Goal: Download file/media

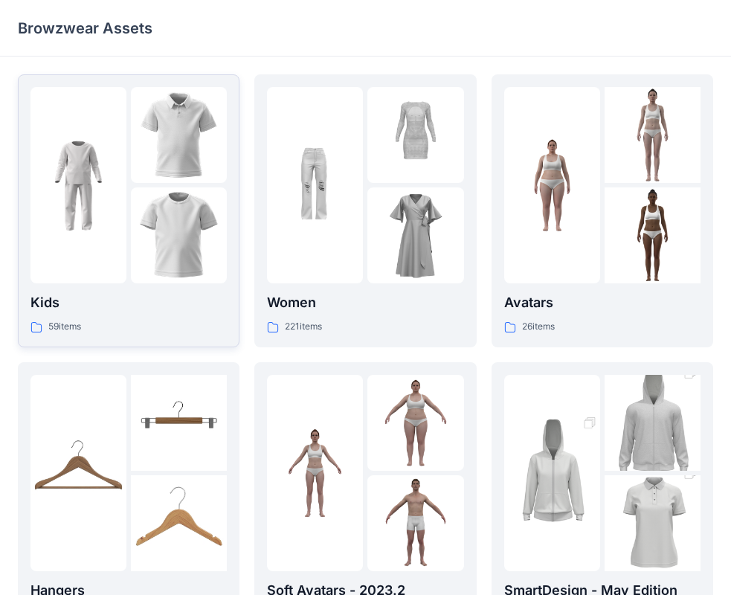
click at [64, 324] on p "59 items" at bounding box center [64, 327] width 33 height 16
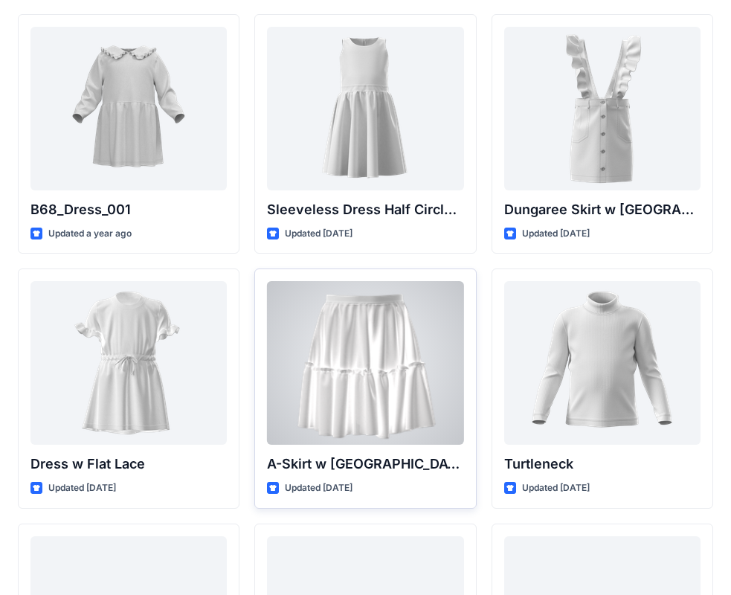
scroll to position [3262, 0]
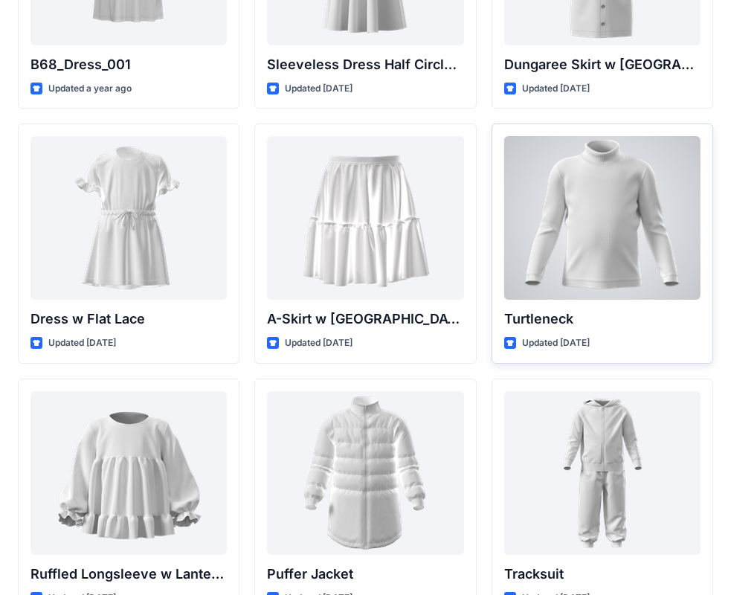
click at [660, 233] on div at bounding box center [602, 218] width 196 height 164
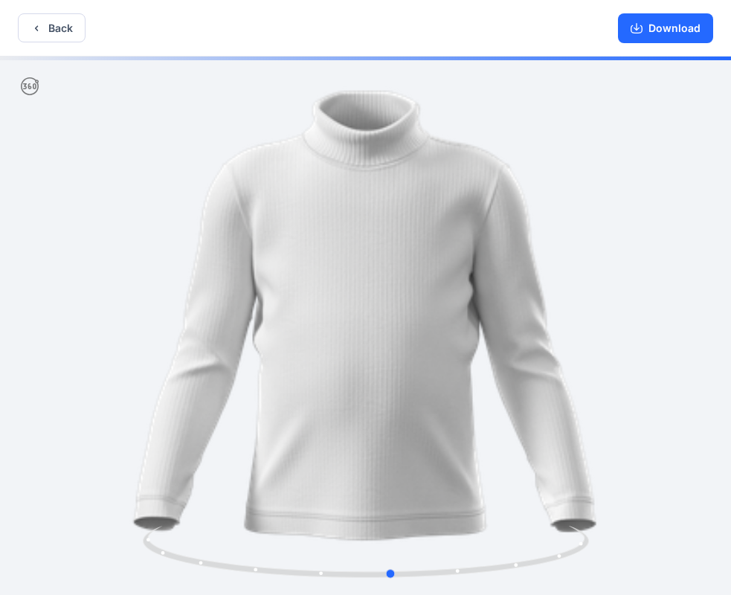
drag, startPoint x: 504, startPoint y: 348, endPoint x: 535, endPoint y: 343, distance: 31.7
click at [535, 344] on div at bounding box center [365, 327] width 731 height 541
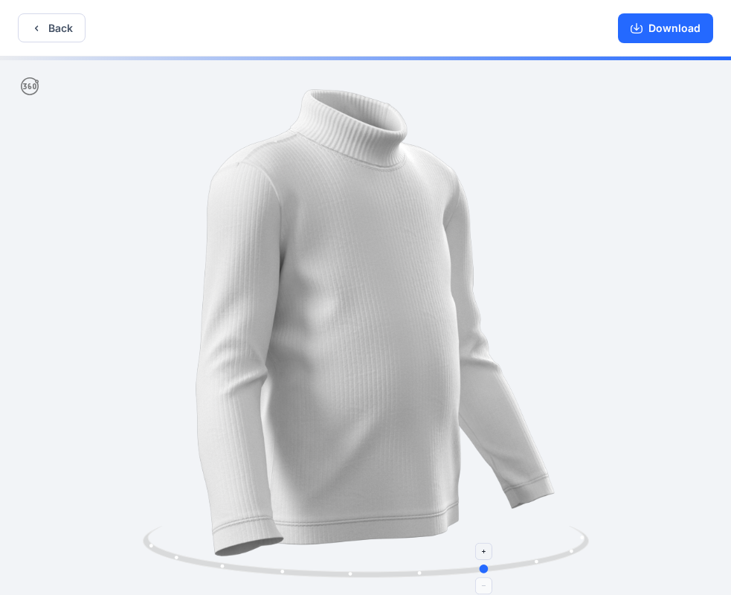
drag, startPoint x: 396, startPoint y: 572, endPoint x: 488, endPoint y: 567, distance: 92.3
click at [488, 567] on circle at bounding box center [484, 568] width 9 height 9
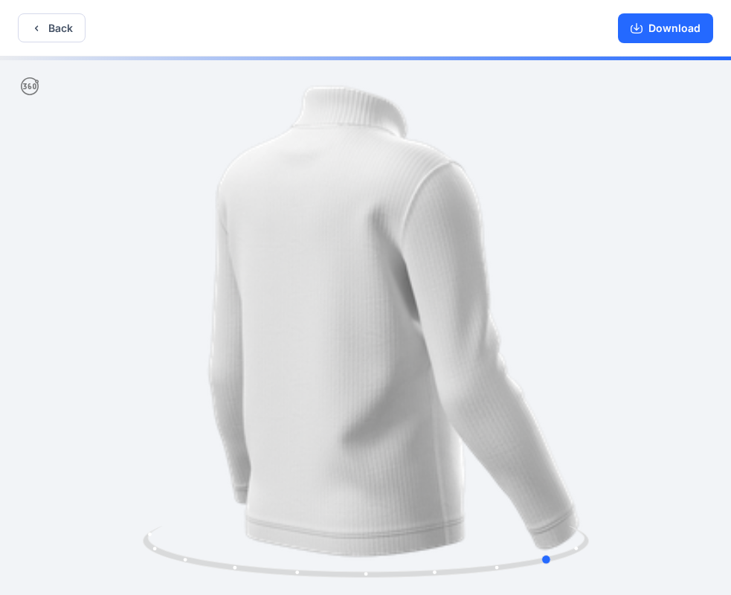
drag, startPoint x: 489, startPoint y: 567, endPoint x: 637, endPoint y: 556, distance: 148.3
click at [637, 556] on div at bounding box center [365, 327] width 731 height 541
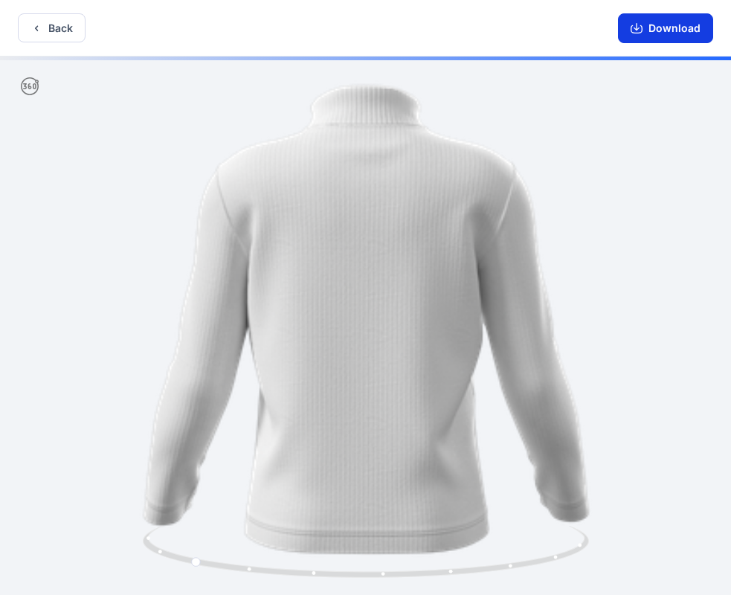
click at [686, 28] on button "Download" at bounding box center [665, 28] width 95 height 30
